Goal: Task Accomplishment & Management: Use online tool/utility

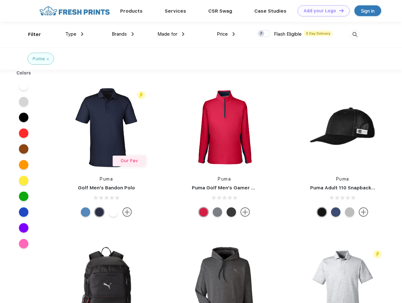
click at [321, 11] on link "Add your Logo Design Tool" at bounding box center [323, 10] width 52 height 11
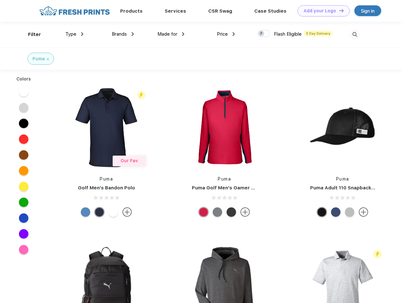
click at [0, 0] on div "Design Tool" at bounding box center [0, 0] width 0 height 0
click at [338, 10] on link "Add your Logo Design Tool" at bounding box center [323, 10] width 52 height 11
click at [30, 34] on div "Filter" at bounding box center [34, 34] width 13 height 7
click at [74, 34] on span "Type" at bounding box center [70, 34] width 11 height 6
click at [123, 34] on span "Brands" at bounding box center [119, 34] width 15 height 6
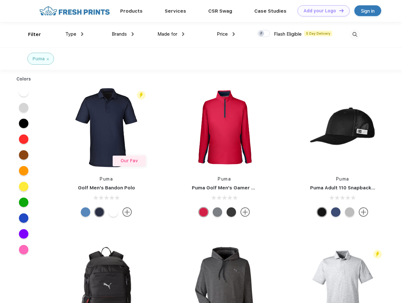
click at [171, 34] on span "Made for" at bounding box center [167, 34] width 20 height 6
click at [226, 34] on span "Price" at bounding box center [222, 34] width 11 height 6
click at [264, 34] on div at bounding box center [263, 33] width 12 height 7
click at [261, 34] on input "checkbox" at bounding box center [259, 32] width 4 height 4
click at [354, 34] on img at bounding box center [354, 34] width 10 height 10
